Goal: Task Accomplishment & Management: Manage account settings

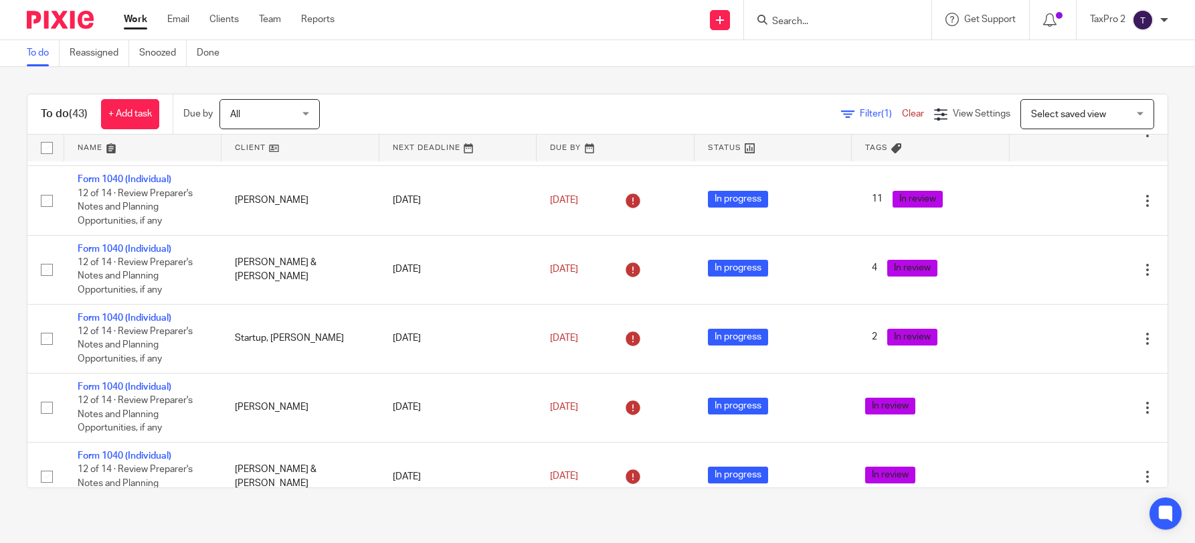
scroll to position [870, 0]
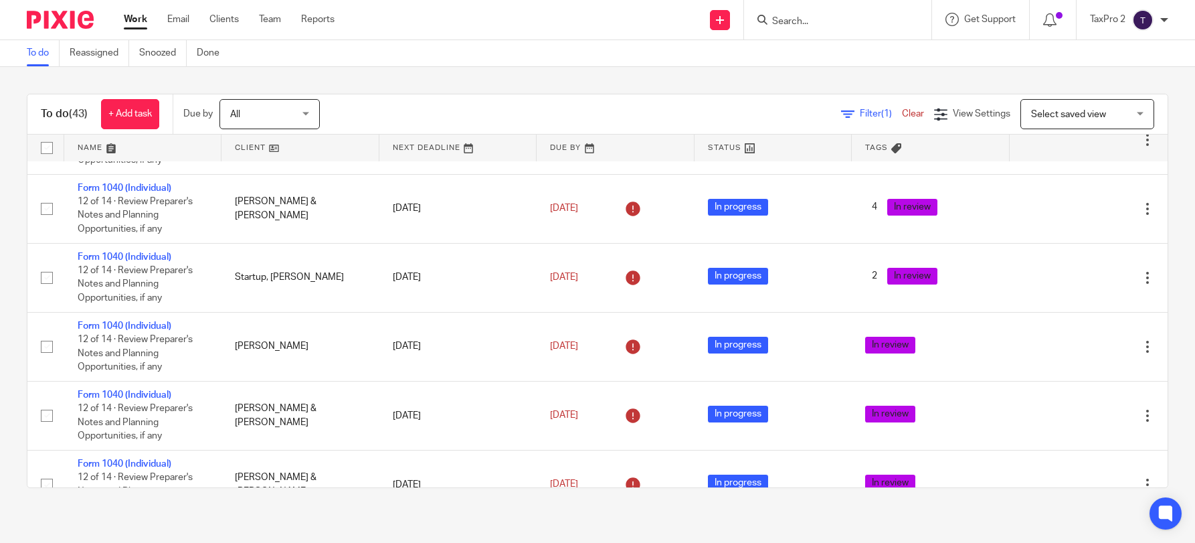
click at [310, 151] on link at bounding box center [299, 147] width 157 height 27
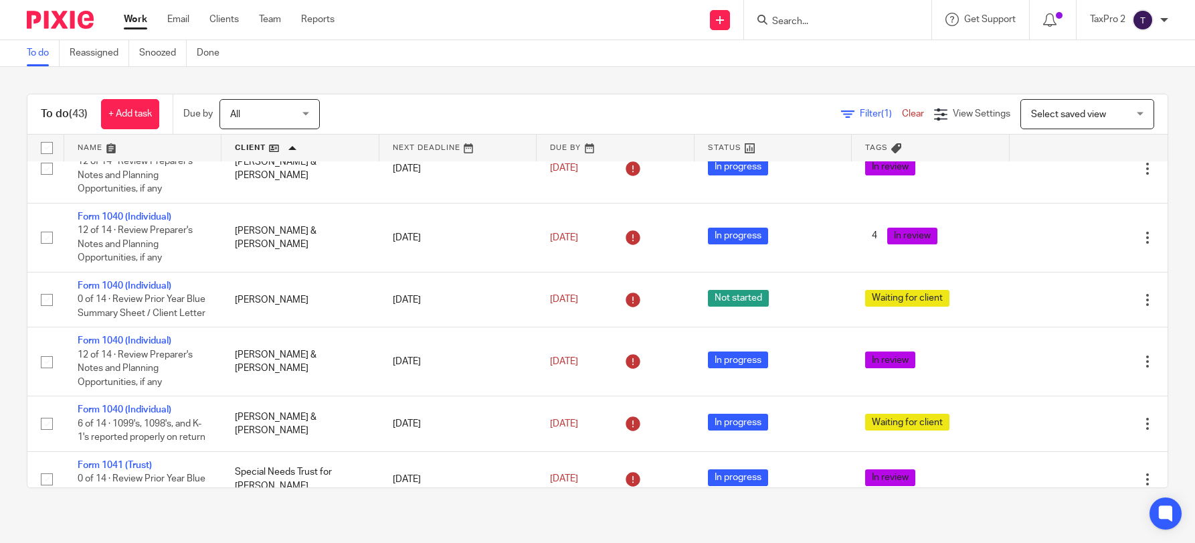
scroll to position [1941, 0]
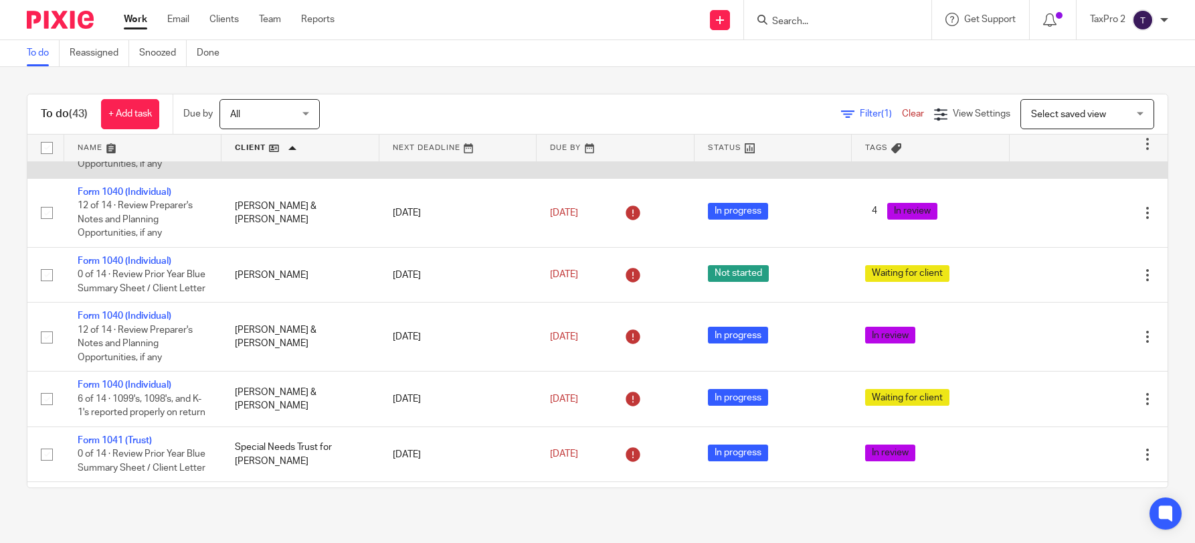
click at [104, 128] on link "Form 1040 (Individual)" at bounding box center [125, 122] width 94 height 9
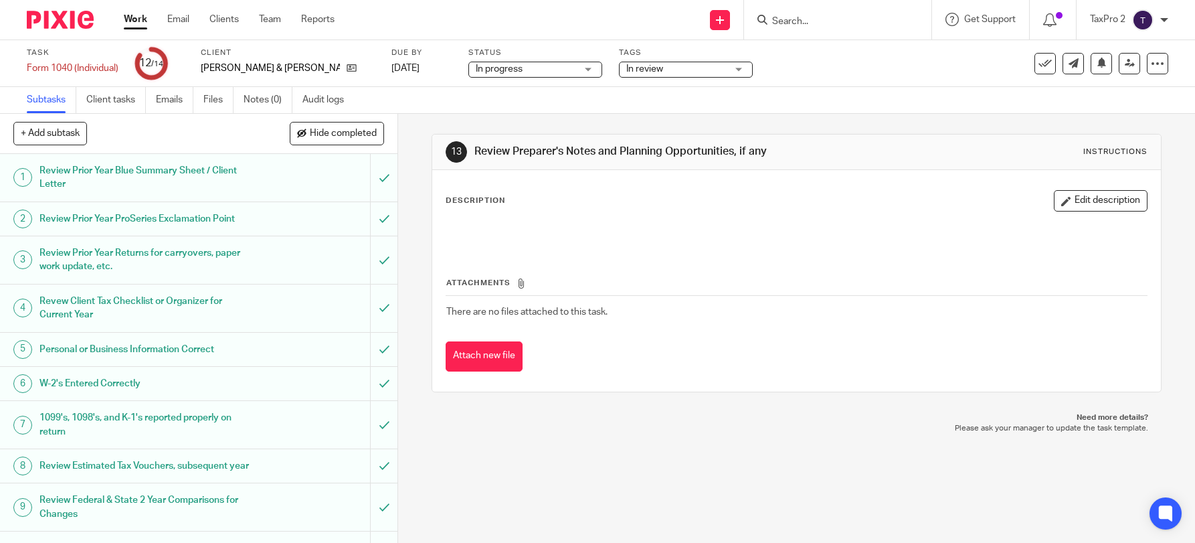
click at [170, 426] on h1 "1099's, 1098's, and K-1's reported properly on return" at bounding box center [144, 425] width 211 height 34
click at [177, 387] on h1 "W-2's Entered Correctly" at bounding box center [144, 383] width 211 height 20
click at [180, 345] on h1 "Personal or Business Information Correct" at bounding box center [144, 349] width 211 height 20
click at [160, 471] on h1 "Review Estimated Tax Vouchers, subsequent year" at bounding box center [144, 466] width 211 height 20
click at [165, 513] on h1 "Review Federal & State 2 Year Comparisons for Changes" at bounding box center [144, 507] width 211 height 34
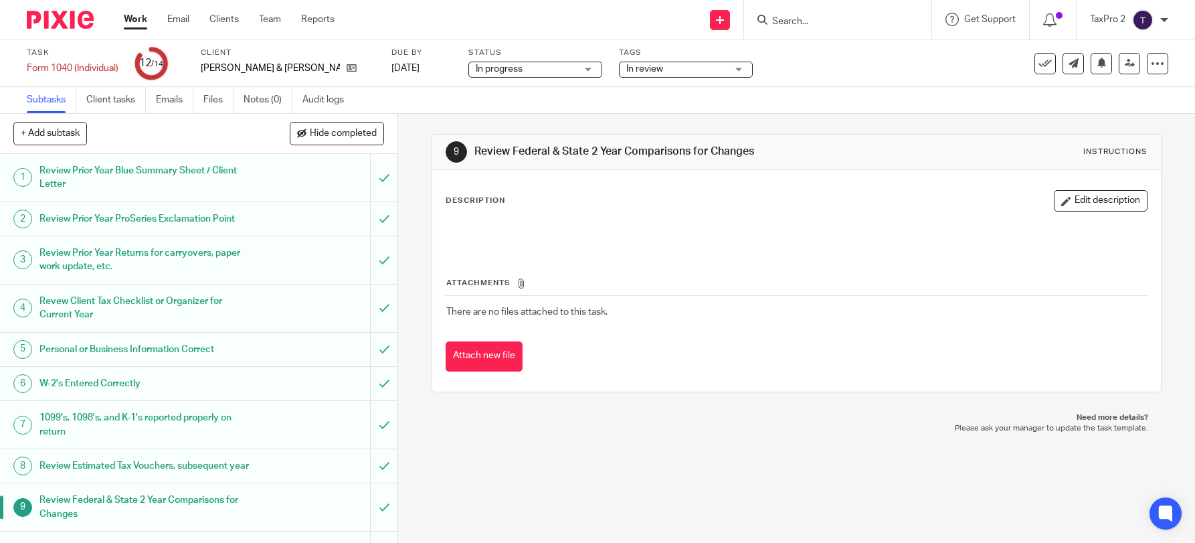
click at [416, 254] on div "9 Review Federal & State 2 Year Comparisons for Changes Instructions Descriptio…" at bounding box center [796, 328] width 797 height 429
